Goal: Task Accomplishment & Management: Manage account settings

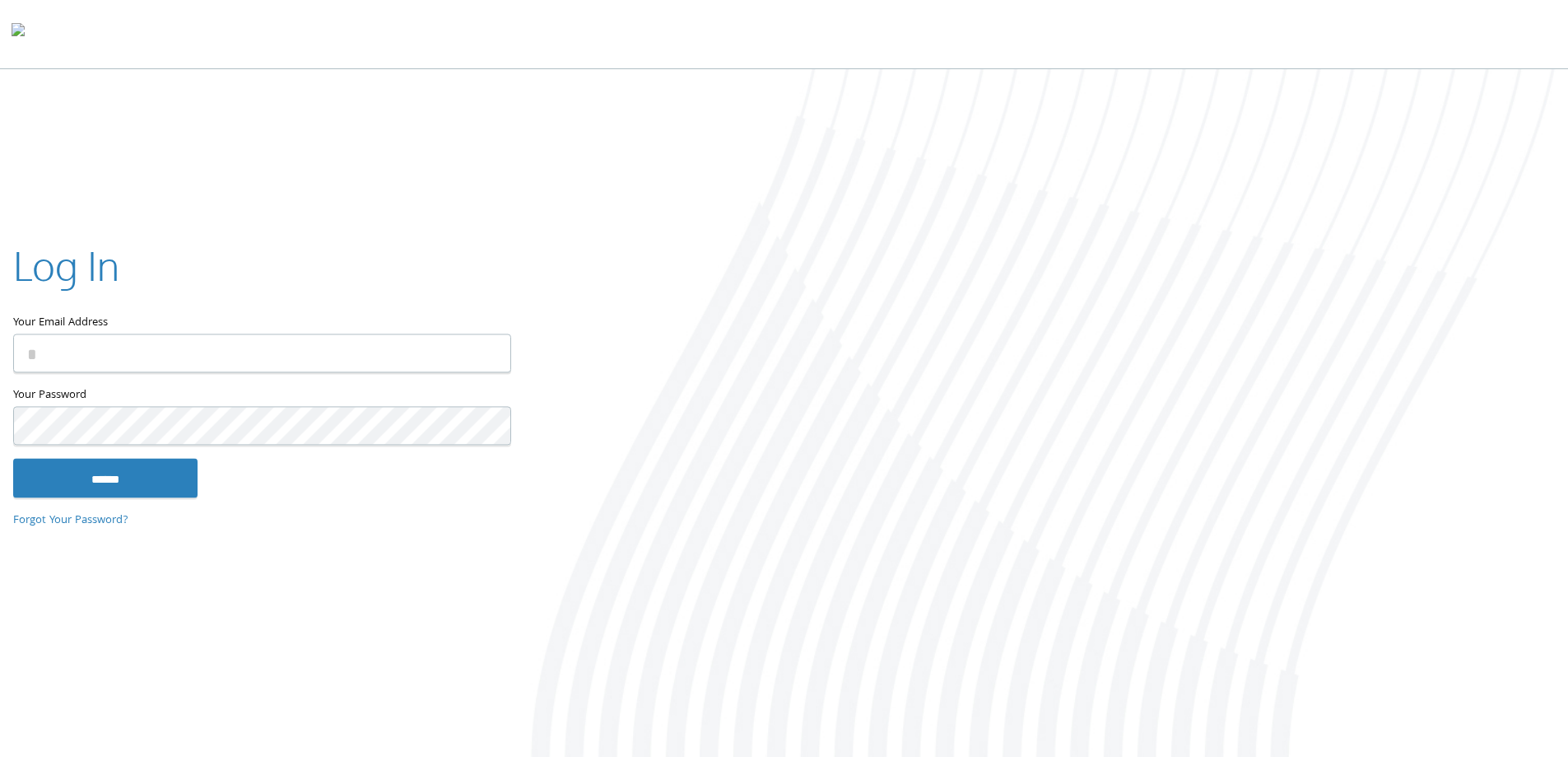
type input "**********"
click at [148, 468] on input "******" at bounding box center [105, 478] width 185 height 39
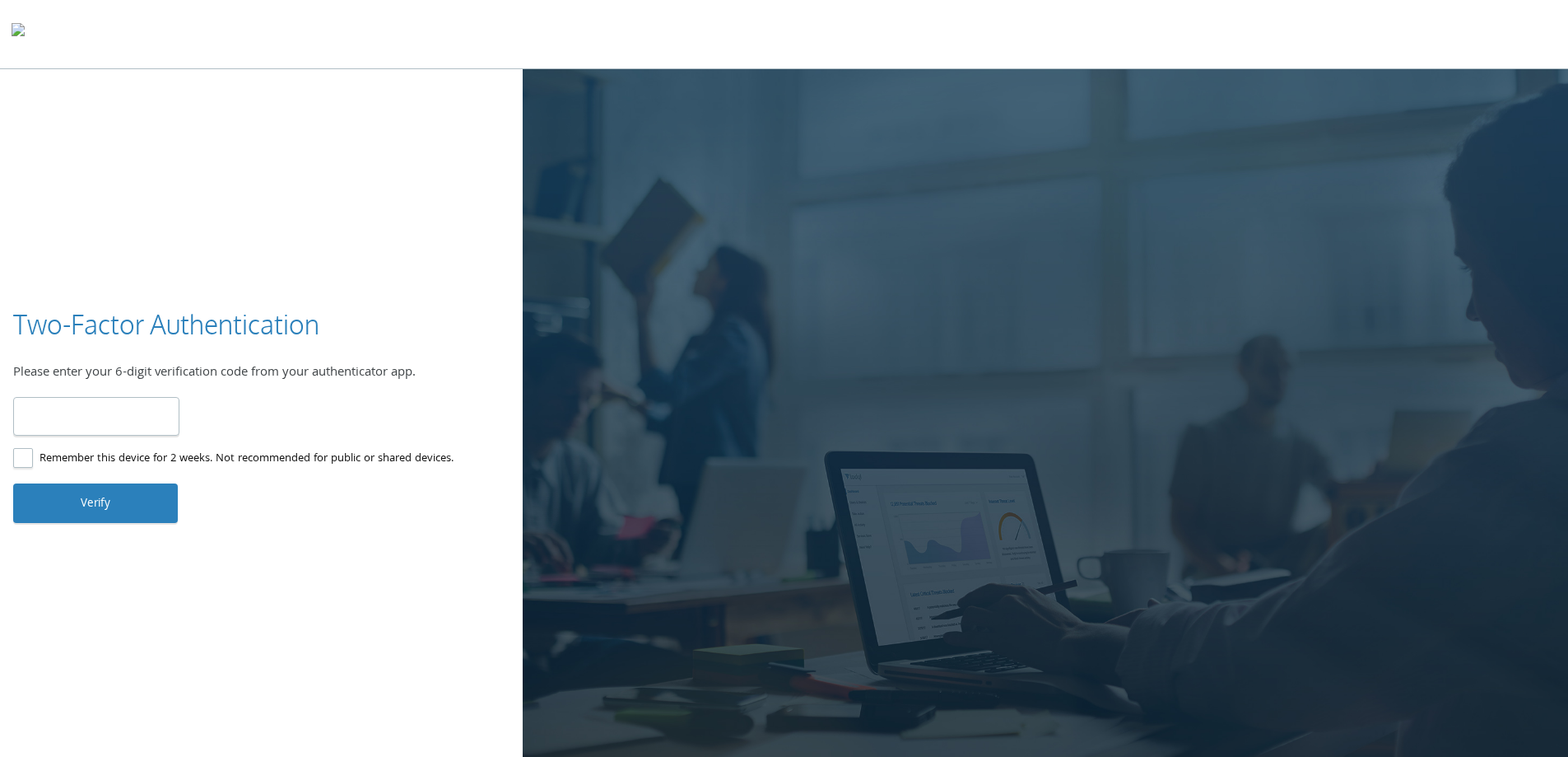
click at [127, 419] on input "number" at bounding box center [95, 416] width 166 height 38
type input "******"
